Goal: Task Accomplishment & Management: Manage account settings

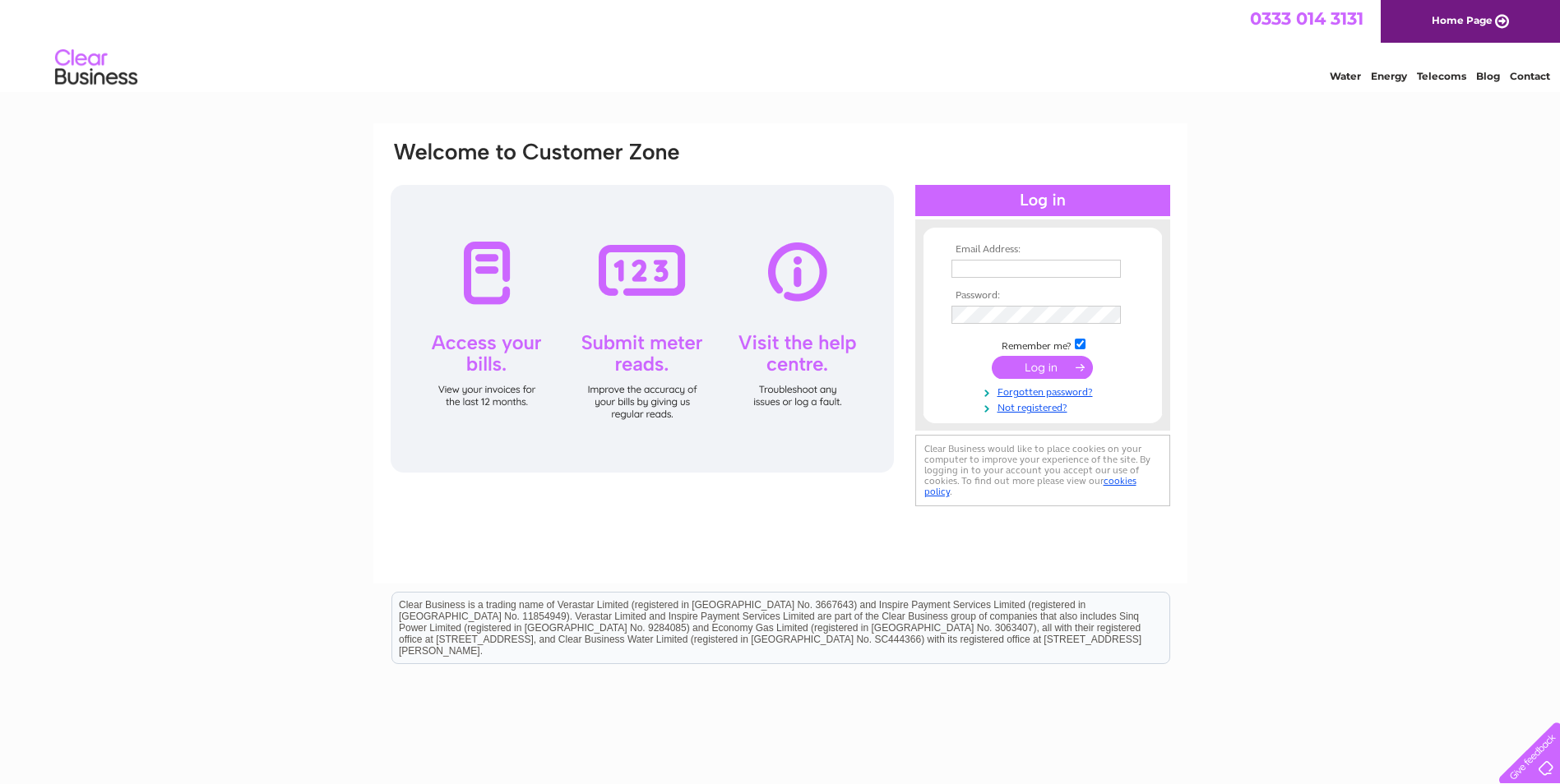
type input "charlieclark@ljfcoatings.com"
click at [1047, 365] on input "submit" at bounding box center [1043, 367] width 101 height 23
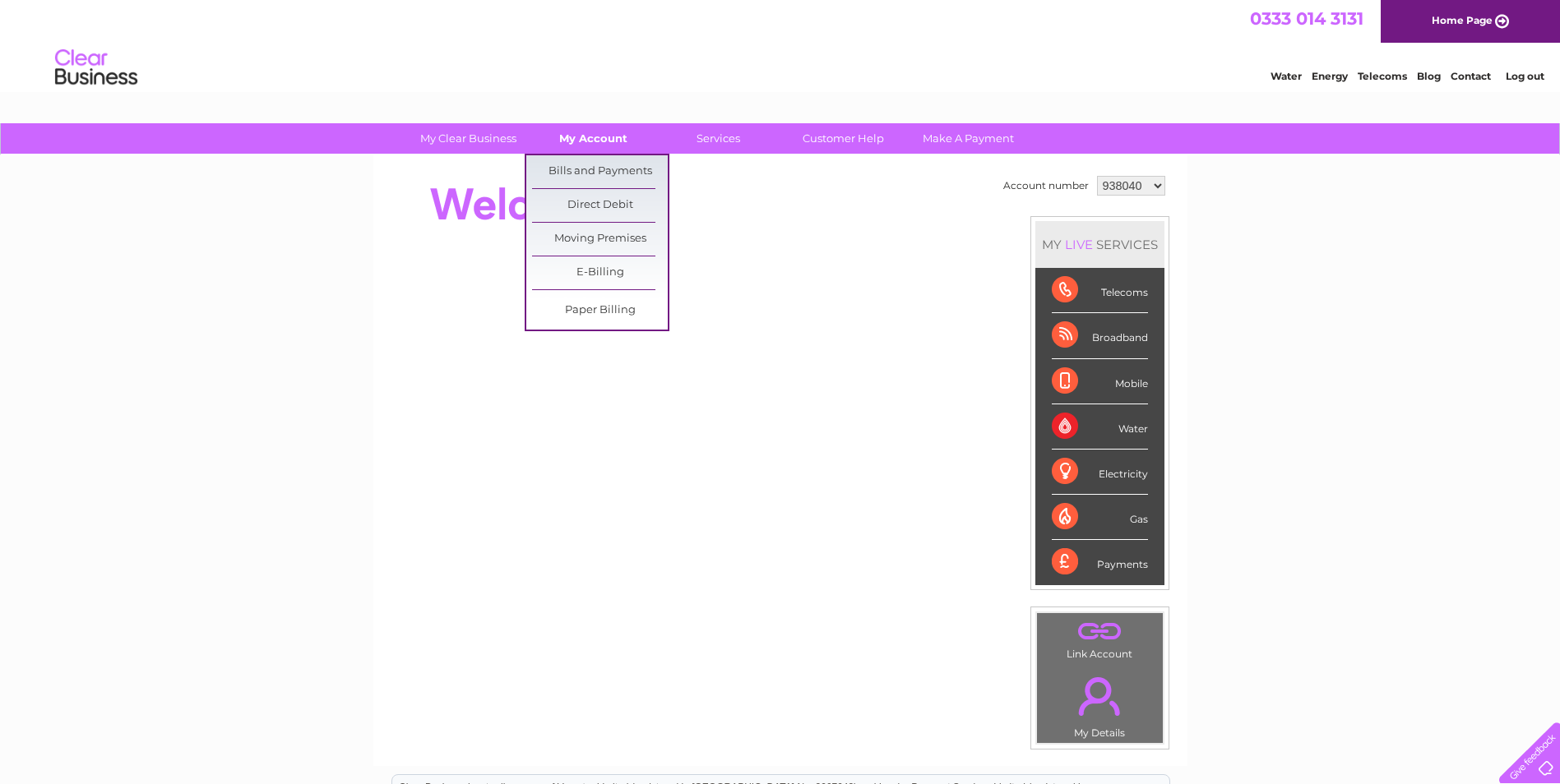
click at [599, 138] on link "My Account" at bounding box center [593, 139] width 136 height 30
click at [583, 162] on link "Bills and Payments" at bounding box center [600, 171] width 136 height 33
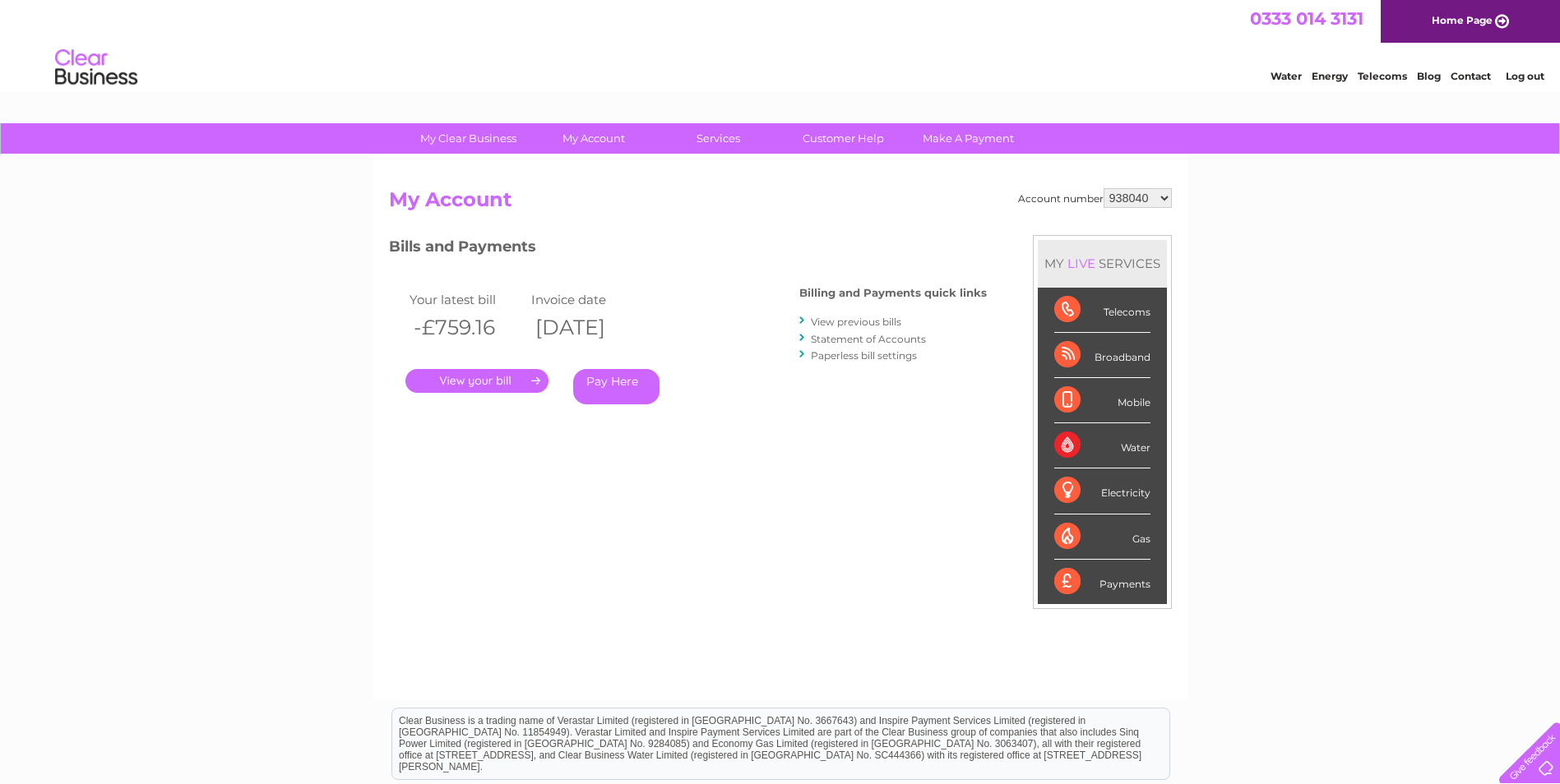
click at [1129, 206] on select "938040 938041 1142131" at bounding box center [1137, 198] width 68 height 20
select select "938041"
click at [1105, 188] on select "938040 938041 1142131" at bounding box center [1137, 198] width 68 height 20
click at [478, 382] on link "." at bounding box center [477, 380] width 143 height 23
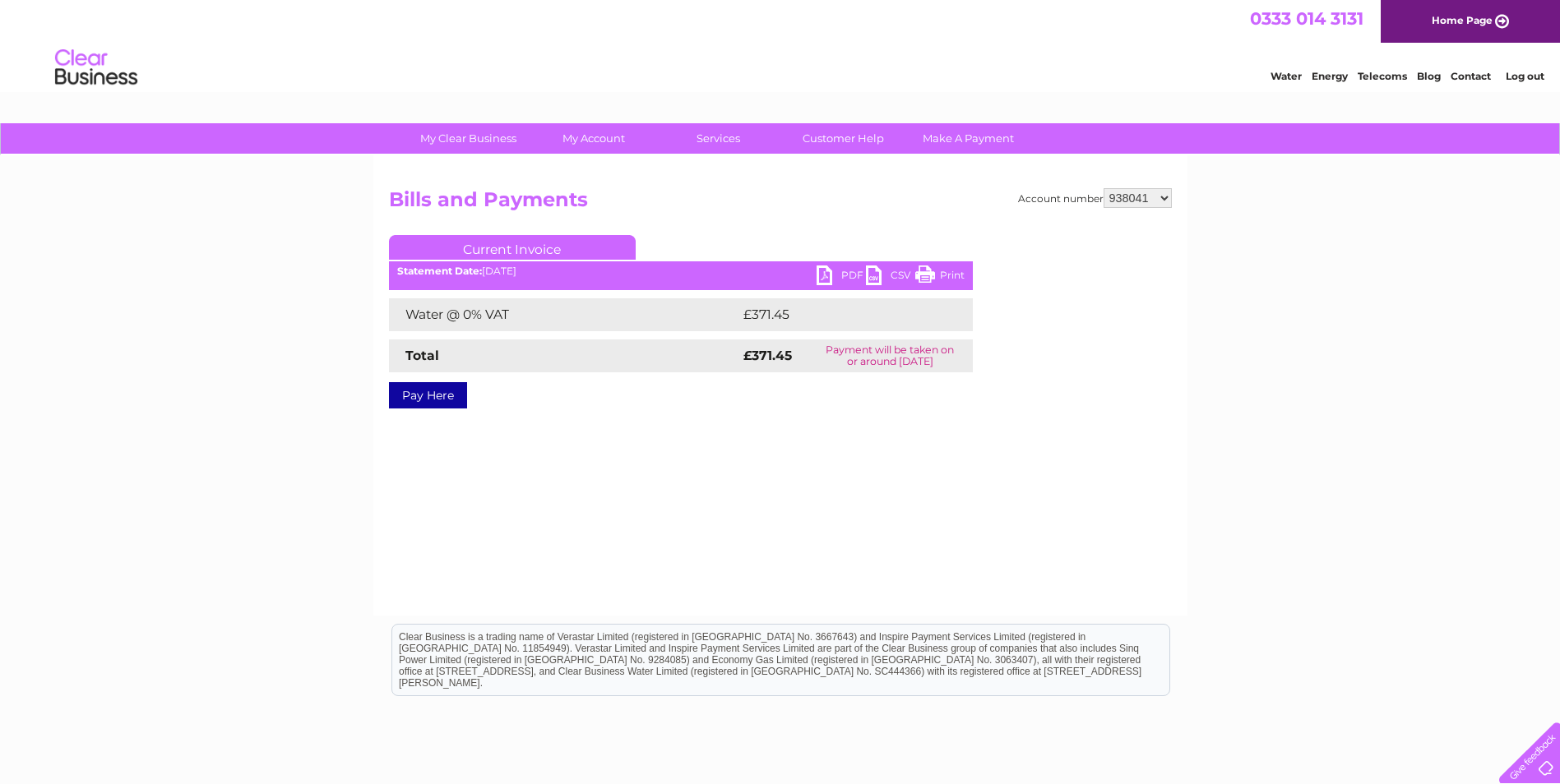
click at [851, 273] on link "PDF" at bounding box center [841, 277] width 50 height 23
